Goal: Transaction & Acquisition: Obtain resource

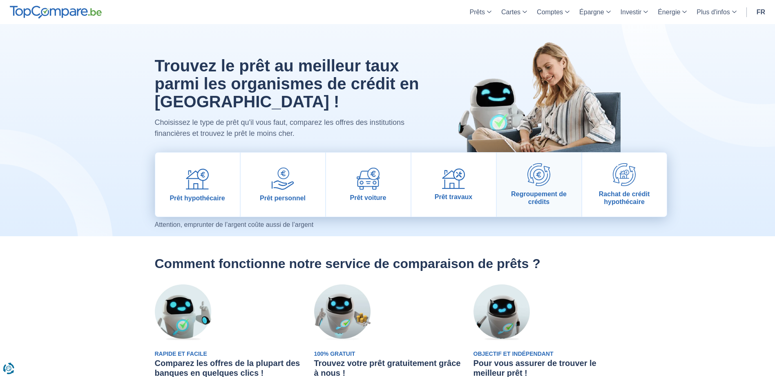
click at [539, 188] on link "Regroupement de crédits" at bounding box center [539, 185] width 85 height 64
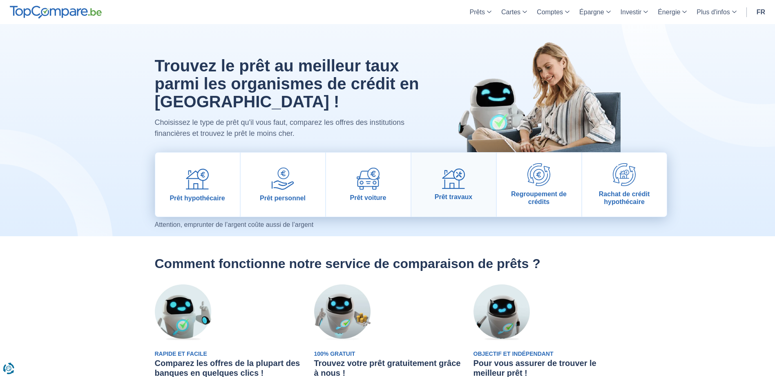
click at [450, 184] on img at bounding box center [453, 179] width 23 height 21
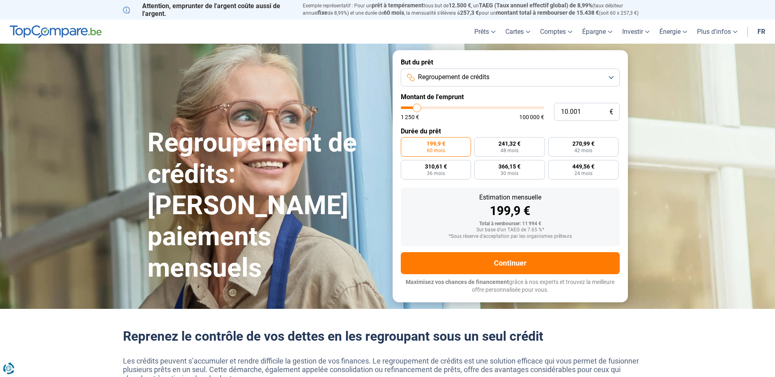
click at [609, 76] on button "Regroupement de crédits" at bounding box center [510, 78] width 219 height 18
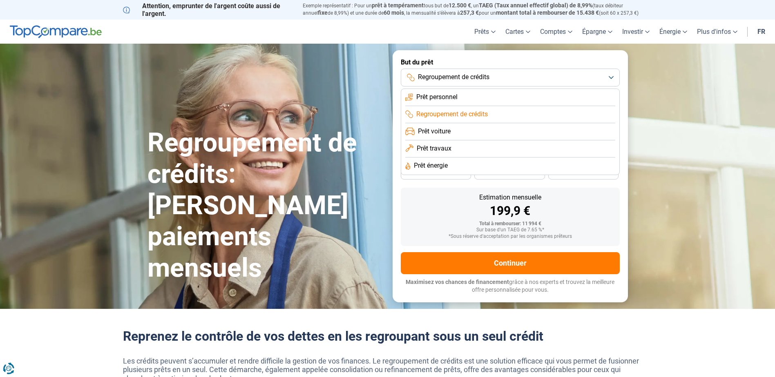
click at [444, 113] on span "Regroupement de crédits" at bounding box center [451, 114] width 71 height 9
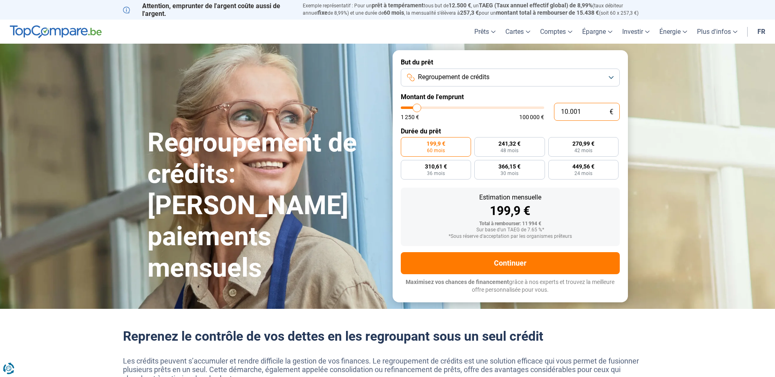
click at [575, 109] on input "10.001" at bounding box center [587, 112] width 66 height 18
type input "30.750"
type input "30750"
radio input "false"
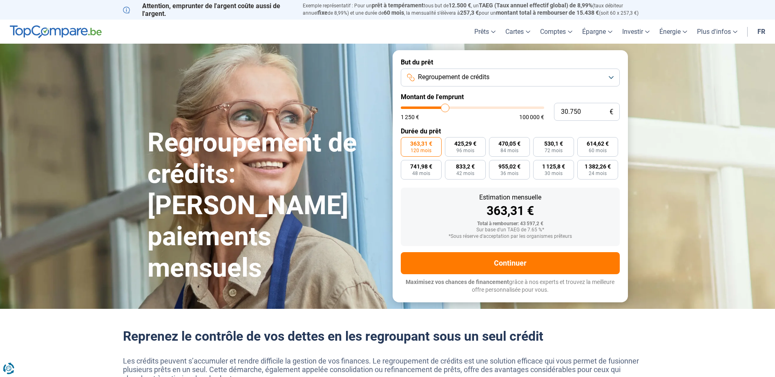
type input "30750"
click at [445, 109] on input "range" at bounding box center [472, 108] width 143 height 2
type input "20.000"
type input "20000"
click at [430, 109] on input "range" at bounding box center [472, 108] width 143 height 2
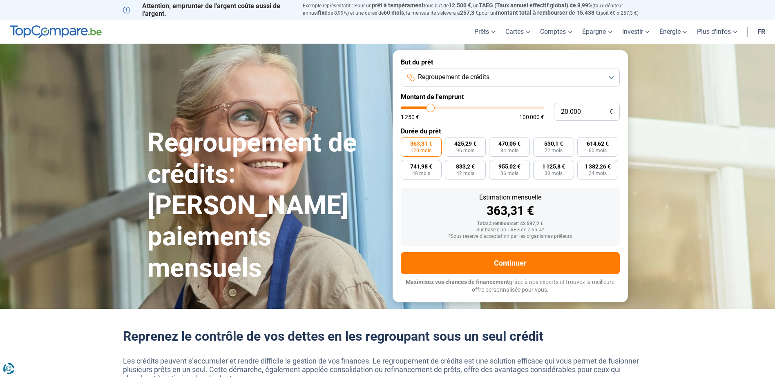
radio input "true"
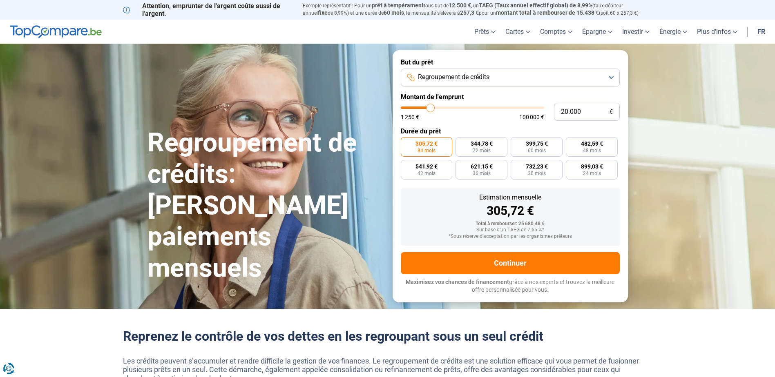
type input "10.000"
type input "10000"
click at [417, 107] on input "range" at bounding box center [472, 108] width 143 height 2
radio input "true"
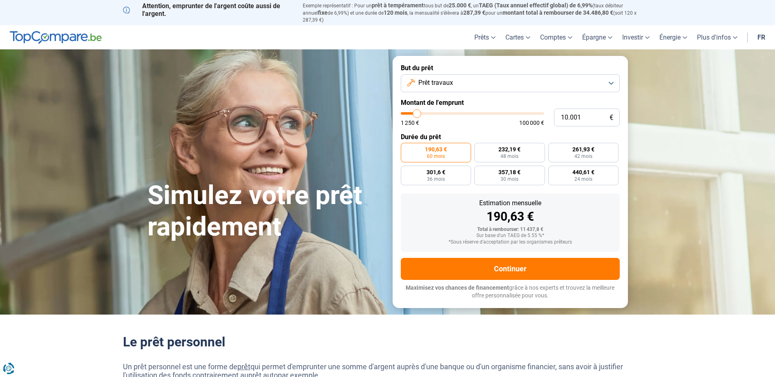
type input "38.250"
type input "38250"
click at [455, 112] on input "range" at bounding box center [472, 113] width 143 height 2
radio input "false"
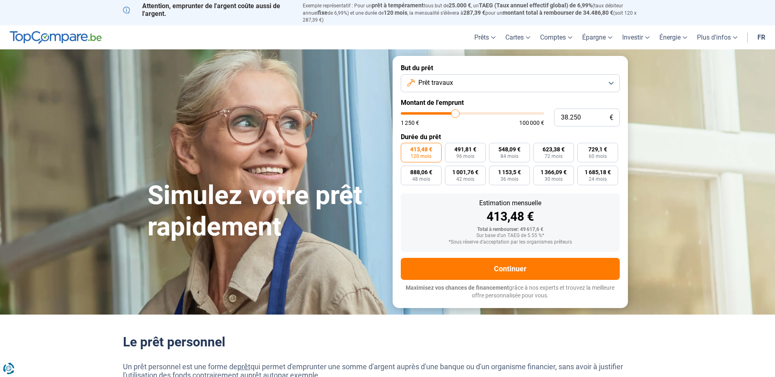
type input "27.500"
type input "27500"
click at [441, 112] on input "range" at bounding box center [472, 113] width 143 height 2
type input "21.000"
type input "21000"
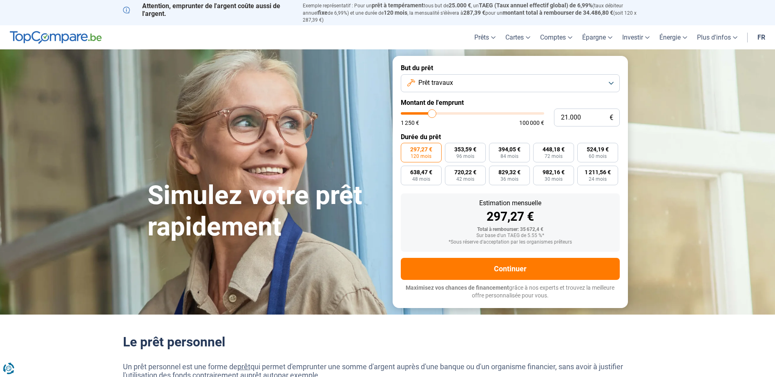
click at [432, 112] on input "range" at bounding box center [472, 113] width 143 height 2
type input "17.000"
type input "17000"
click at [426, 112] on input "range" at bounding box center [472, 113] width 143 height 2
radio input "true"
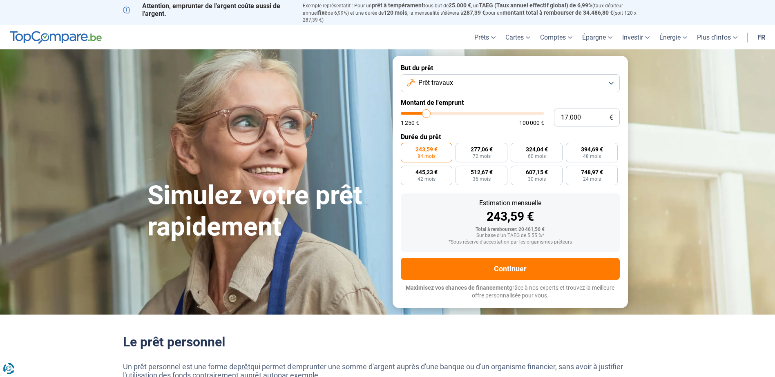
click at [430, 112] on input "range" at bounding box center [472, 113] width 143 height 2
click at [583, 113] on input "17.000" at bounding box center [587, 118] width 66 height 18
click at [568, 111] on input "17.000" at bounding box center [587, 118] width 66 height 18
type input "172.000"
type input "100000"
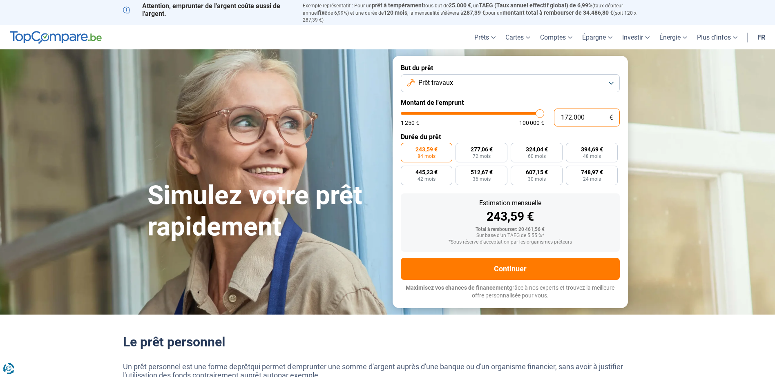
type input "100.000"
type input "100000"
radio input "false"
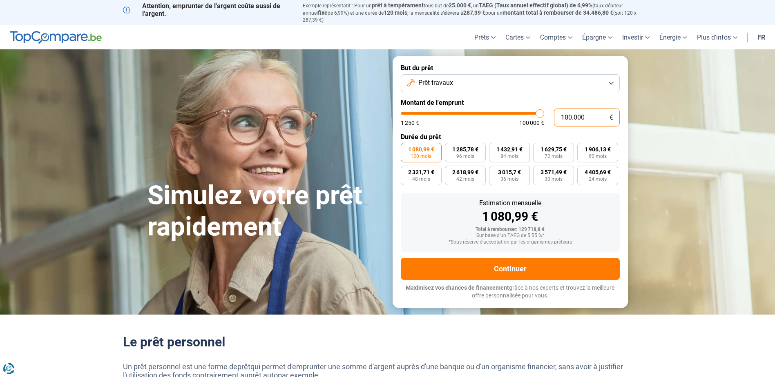
type input "16.000"
type input "16000"
radio input "true"
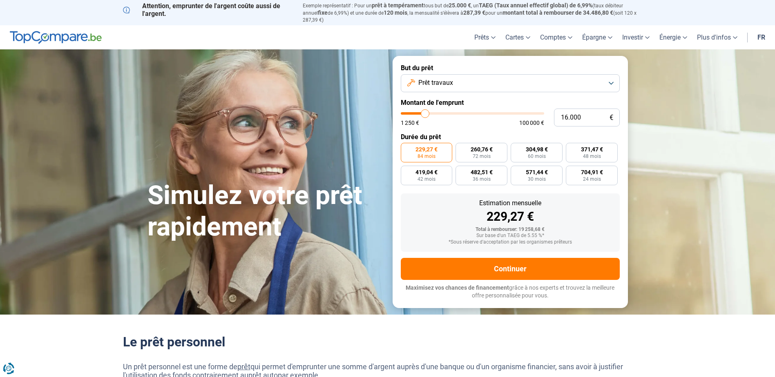
type input "16000"
click at [425, 112] on input "range" at bounding box center [472, 113] width 143 height 2
click at [428, 112] on input "range" at bounding box center [472, 113] width 143 height 2
type input "20.250"
type input "20250"
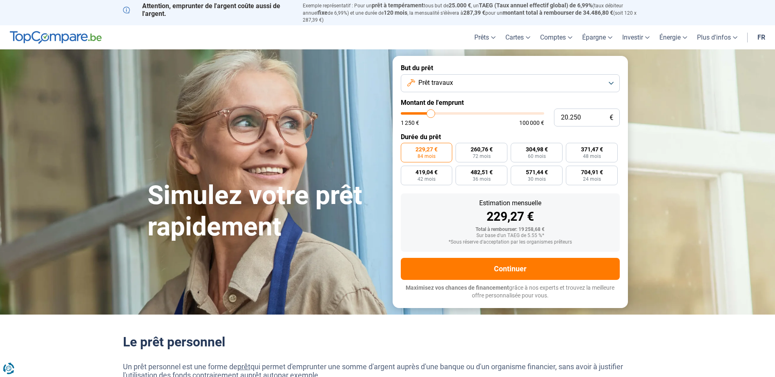
click at [431, 112] on input "range" at bounding box center [472, 113] width 143 height 2
radio input "false"
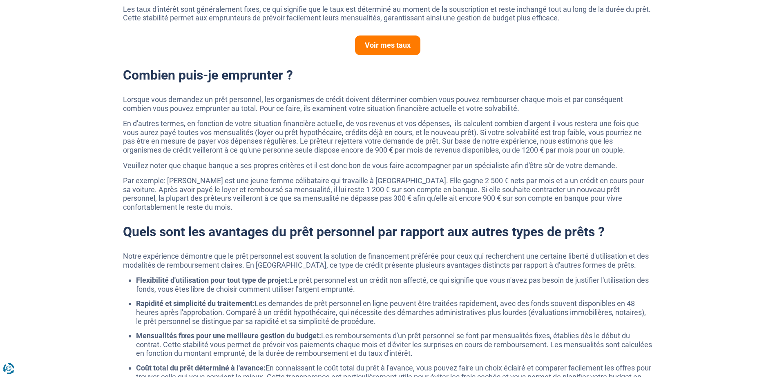
scroll to position [572, 0]
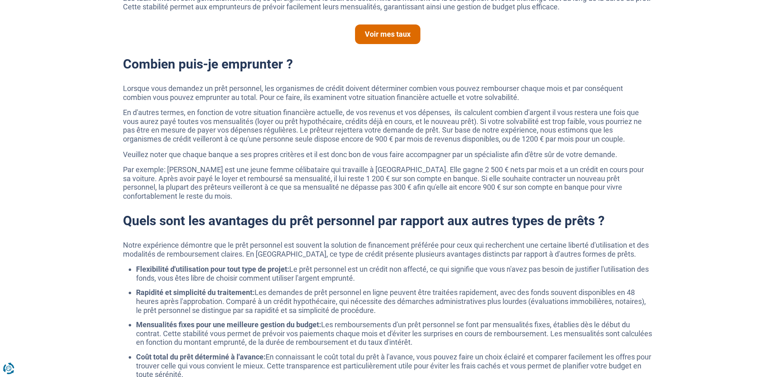
click at [381, 35] on link "Voir mes taux" at bounding box center [387, 35] width 65 height 20
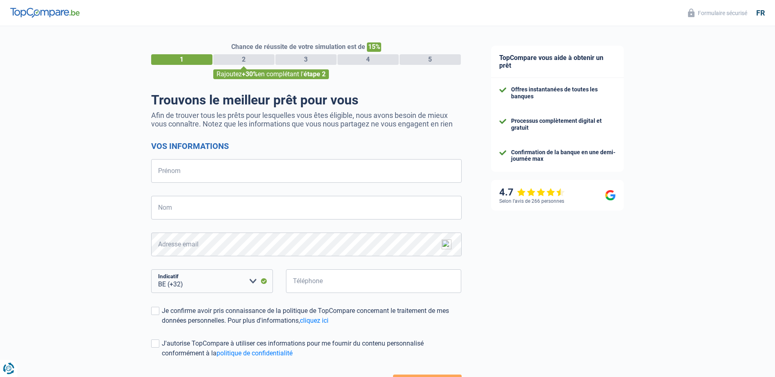
select select "32"
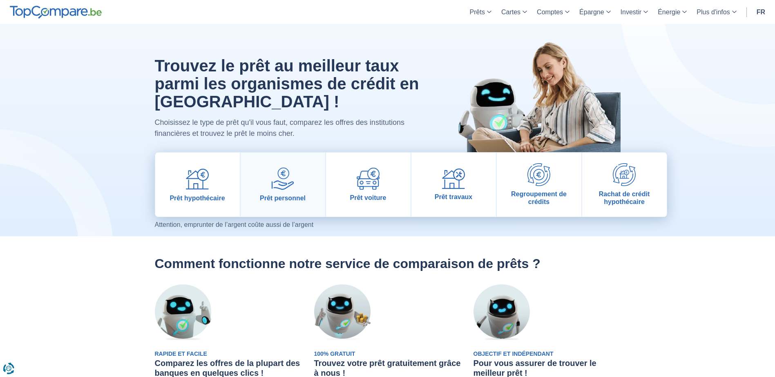
click at [280, 183] on img at bounding box center [282, 178] width 23 height 23
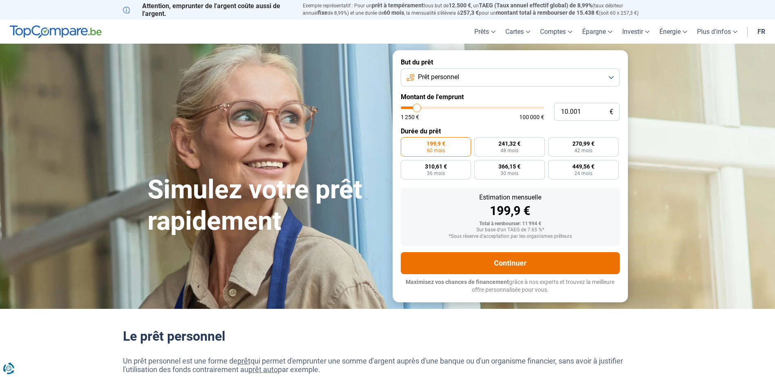
click at [509, 261] on button "Continuer" at bounding box center [510, 263] width 219 height 22
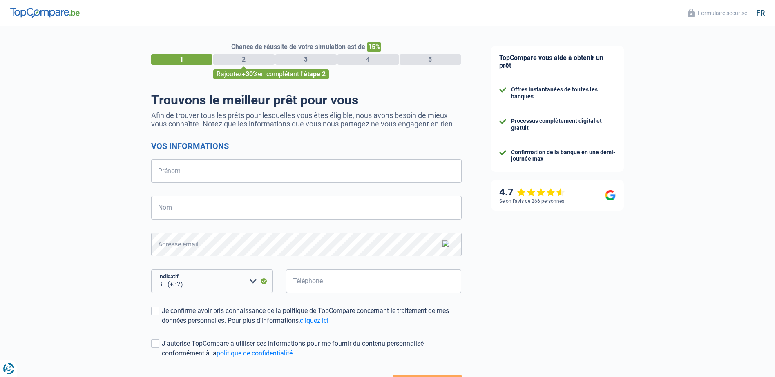
select select "32"
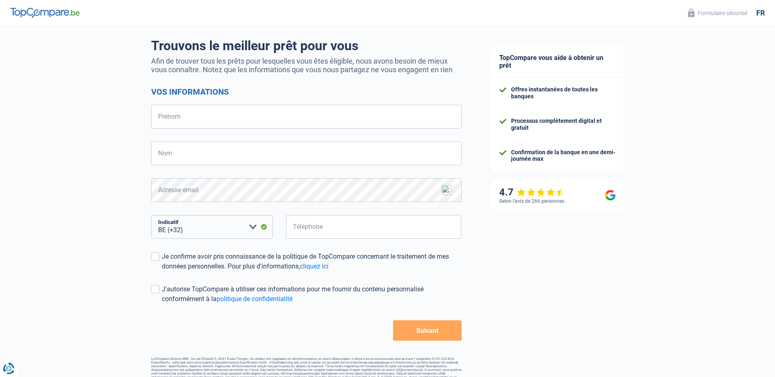
scroll to position [66, 0]
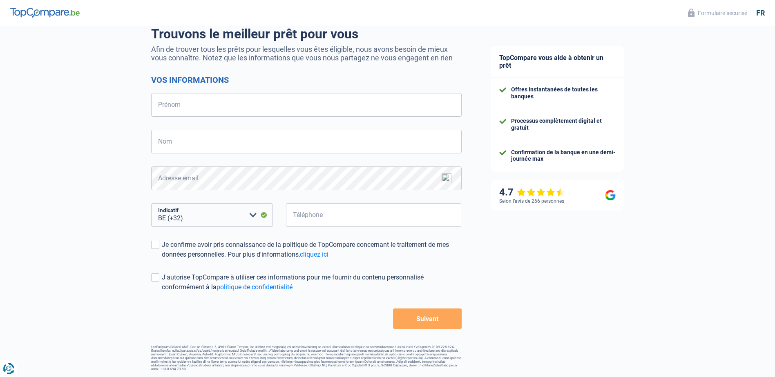
click at [434, 320] on button "Suivant" at bounding box center [427, 319] width 68 height 20
